Goal: Find specific page/section: Find specific page/section

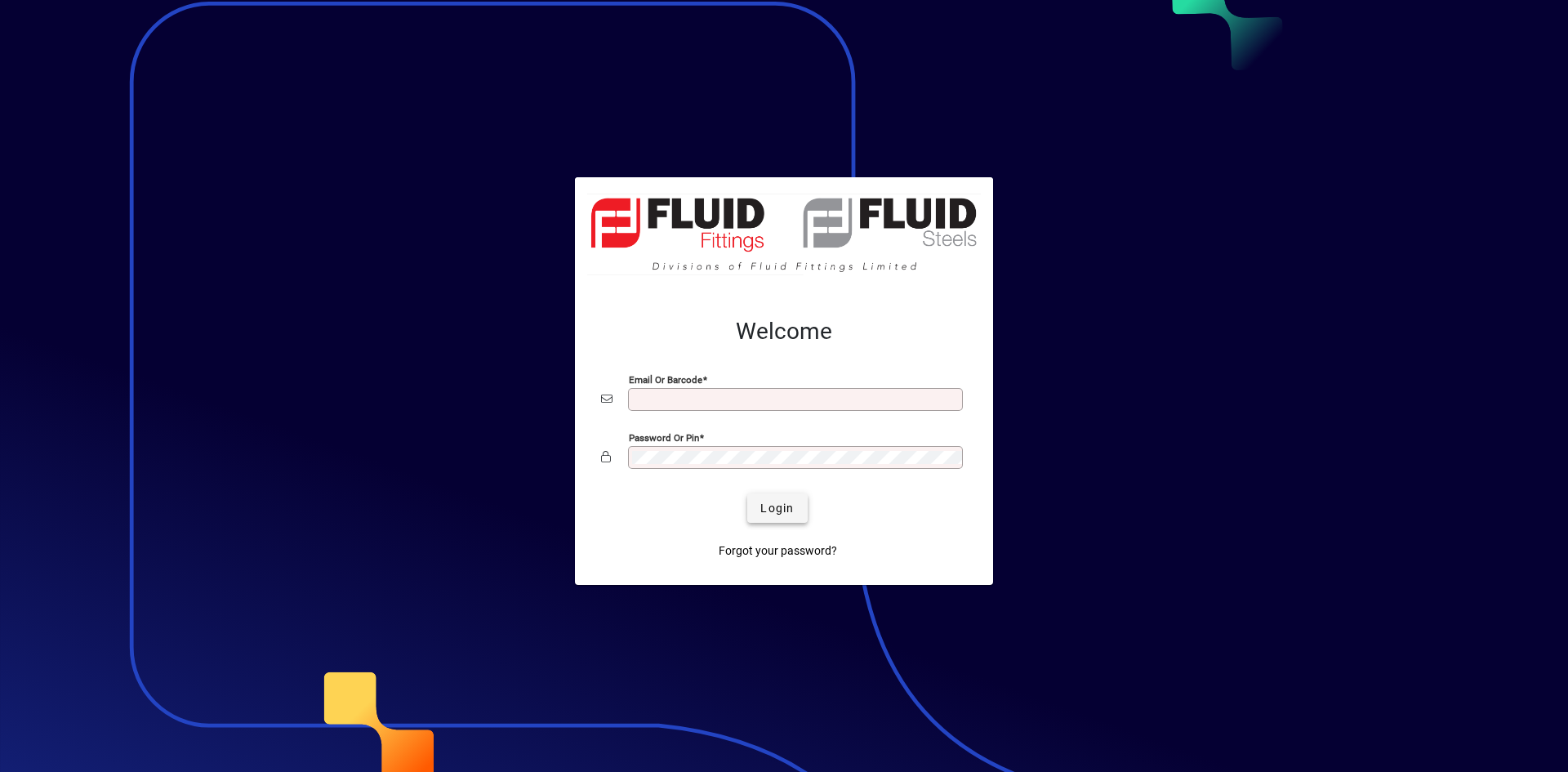
type input "**********"
click at [764, 506] on span "Login" at bounding box center [777, 508] width 34 height 17
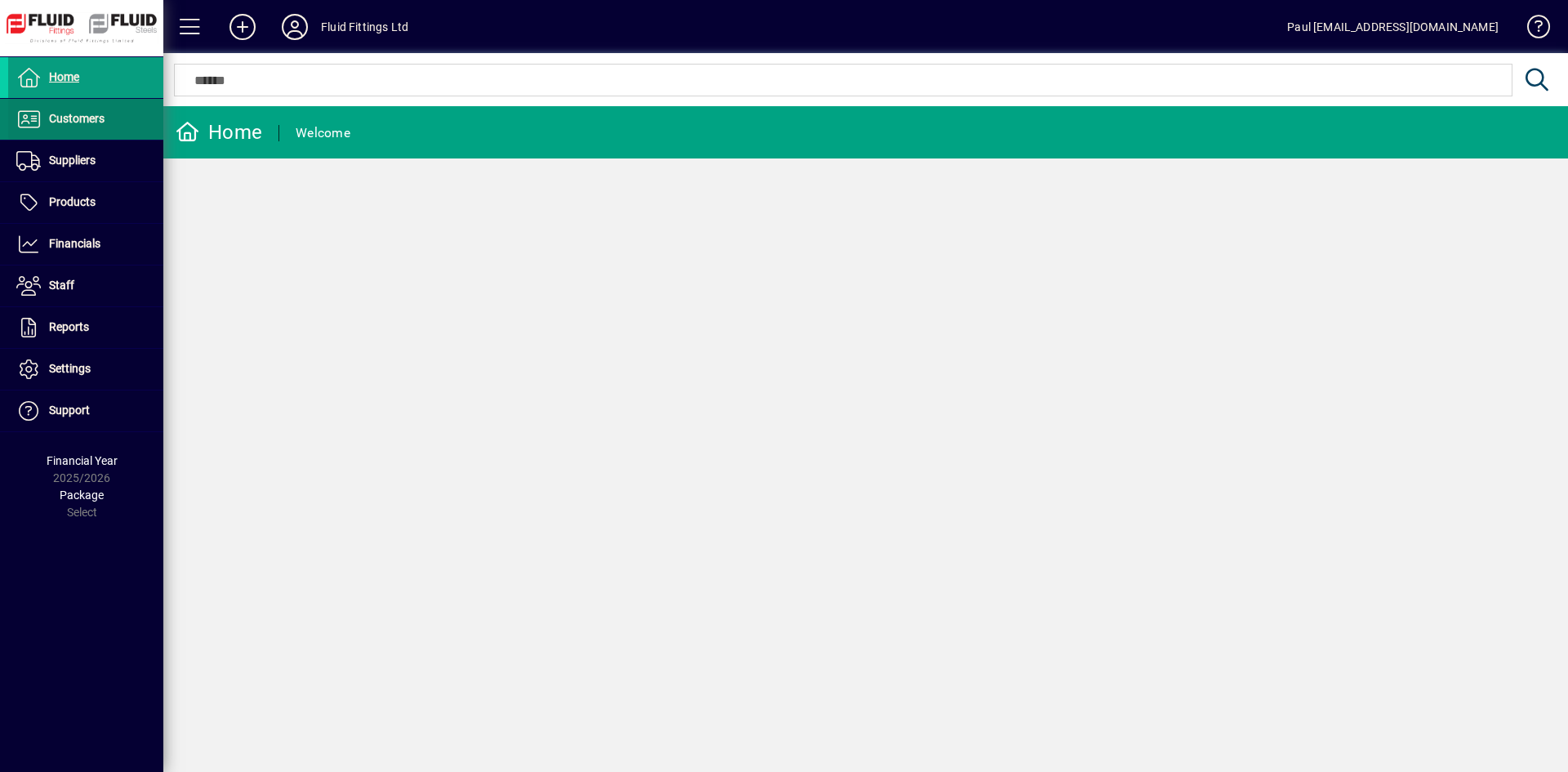
click at [66, 115] on span "Customers" at bounding box center [76, 118] width 56 height 13
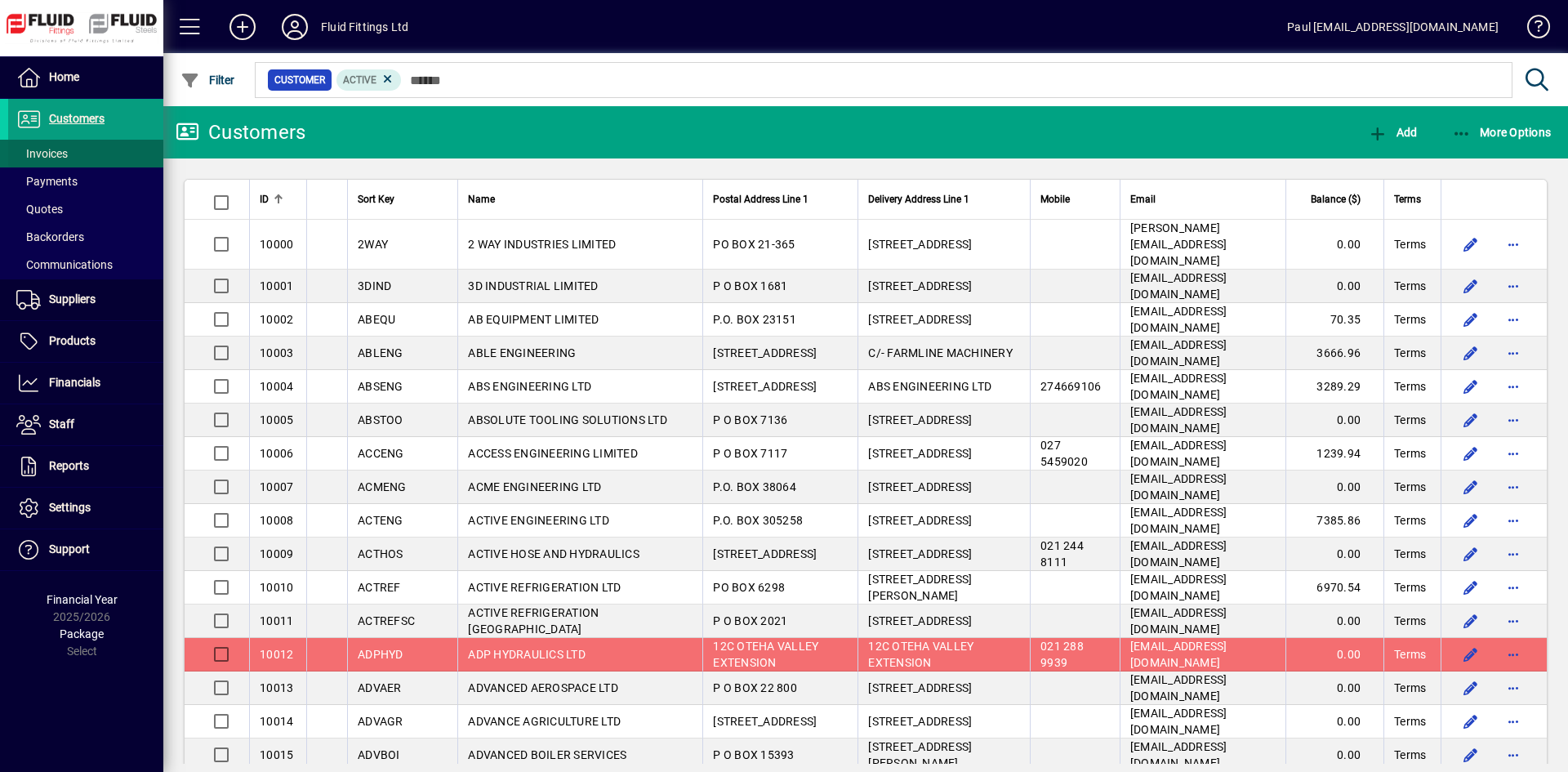
click at [54, 154] on span "Invoices" at bounding box center [42, 154] width 51 height 13
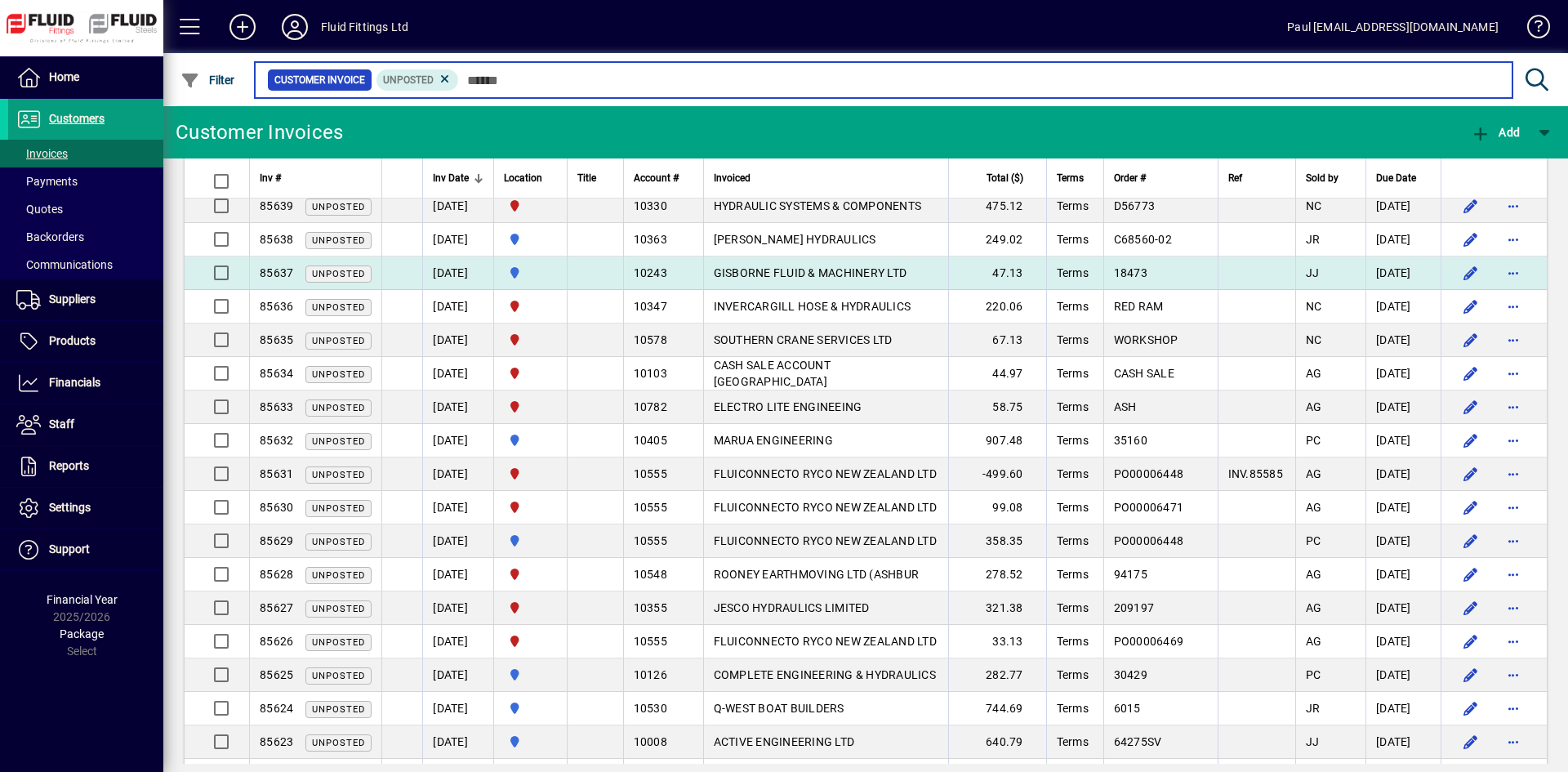
scroll to position [245, 0]
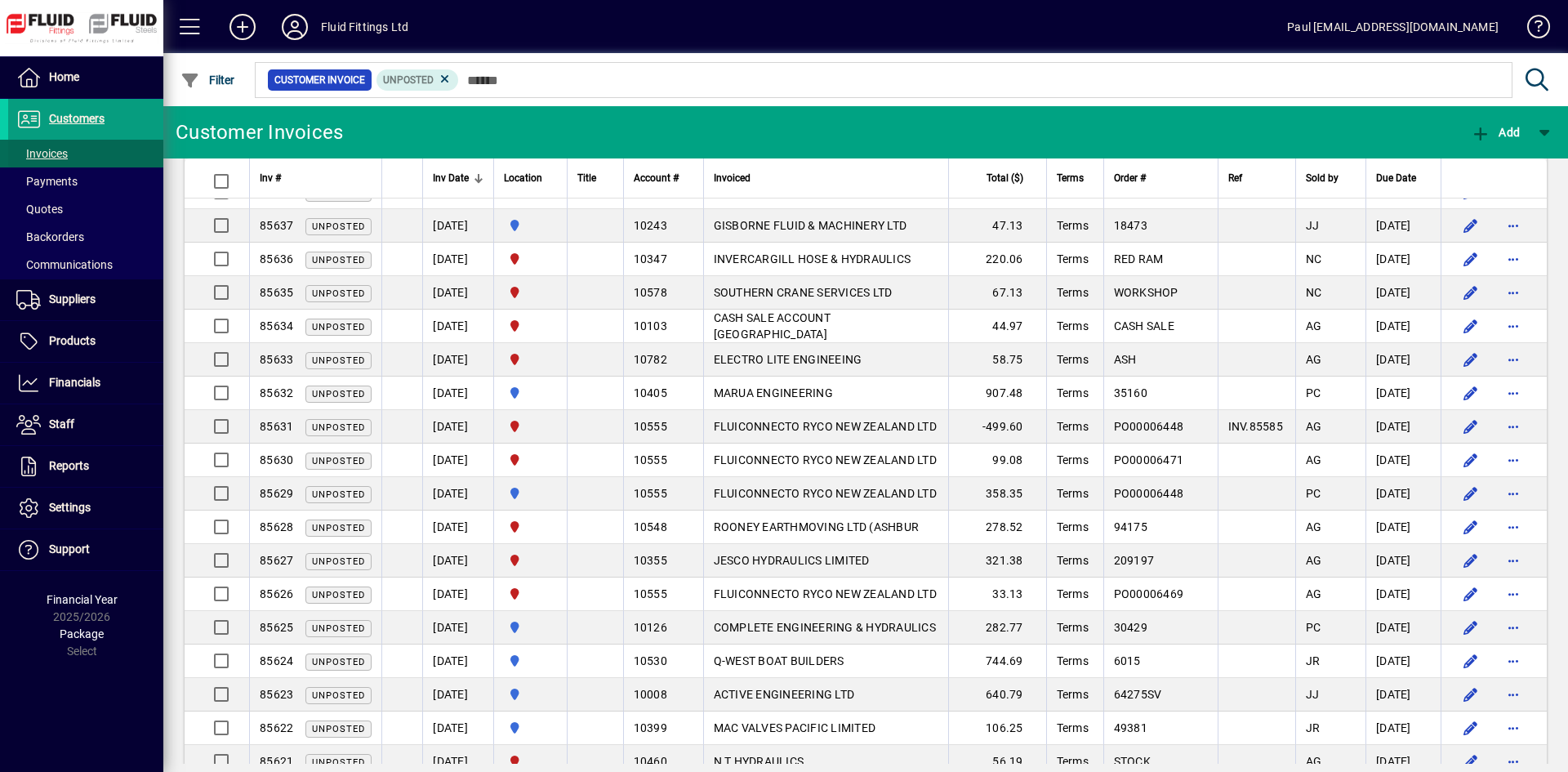
click at [42, 152] on span "Invoices" at bounding box center [42, 154] width 51 height 13
click at [553, 179] on div at bounding box center [552, 178] width 2 height 8
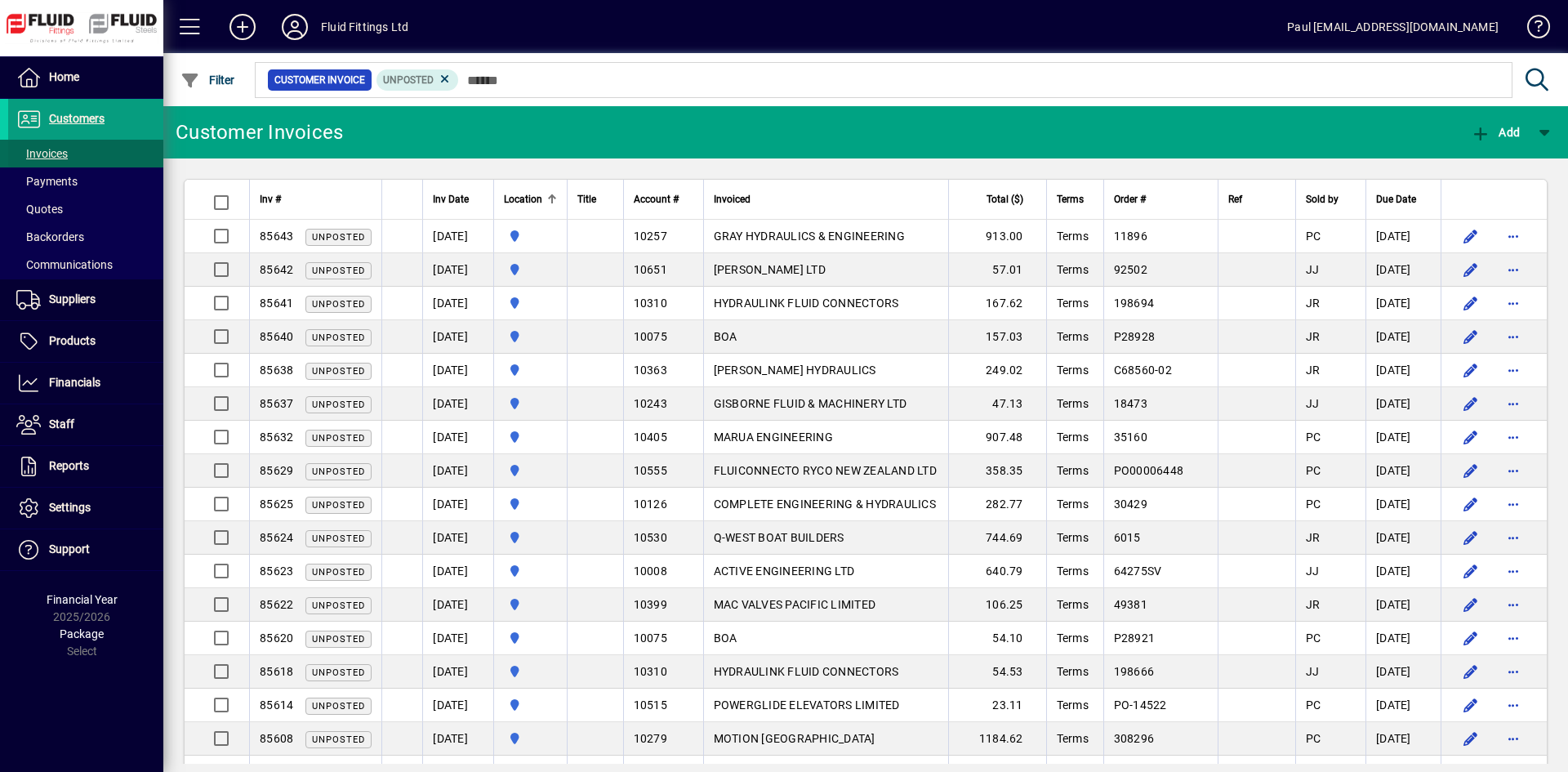
click at [51, 152] on span "Invoices" at bounding box center [42, 154] width 51 height 13
